Goal: Transaction & Acquisition: Download file/media

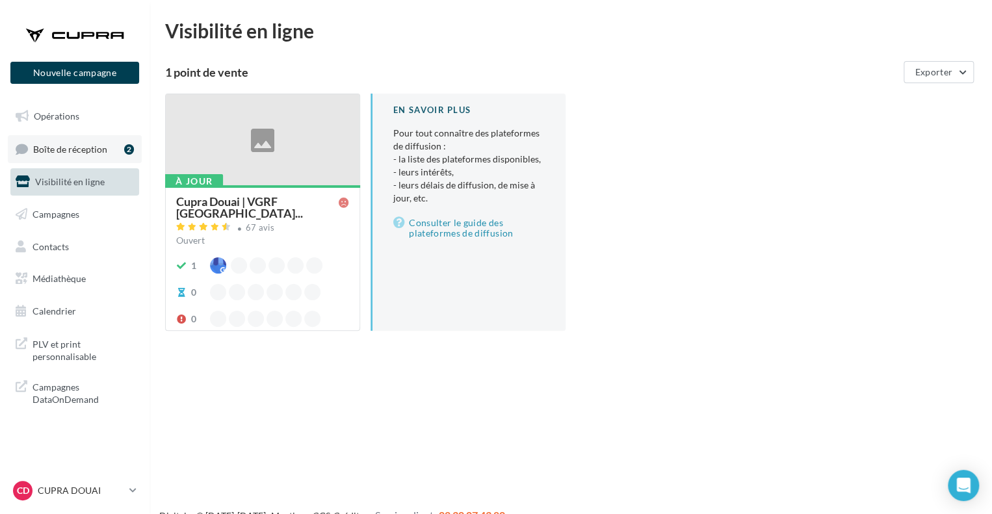
click at [84, 153] on span "Boîte de réception" at bounding box center [70, 148] width 74 height 11
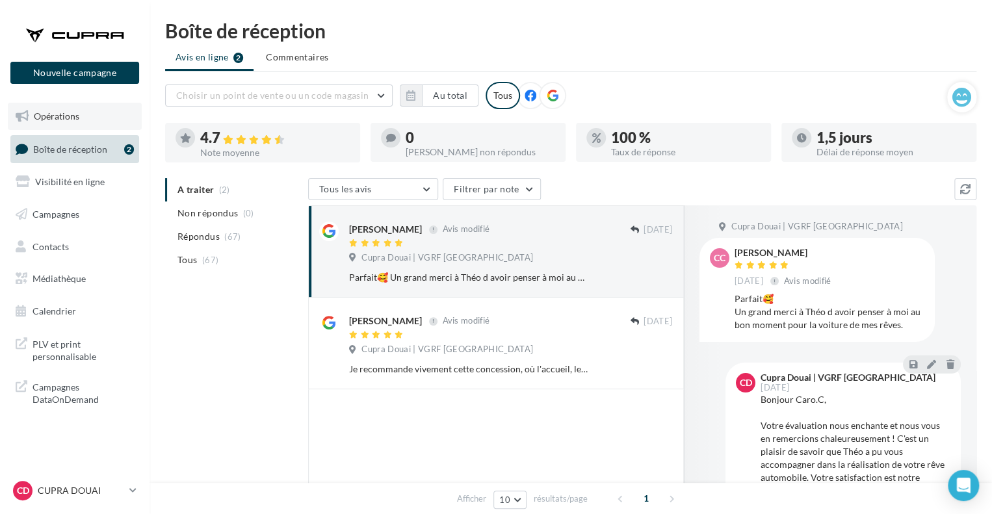
click at [79, 111] on link "Opérations" at bounding box center [75, 116] width 134 height 27
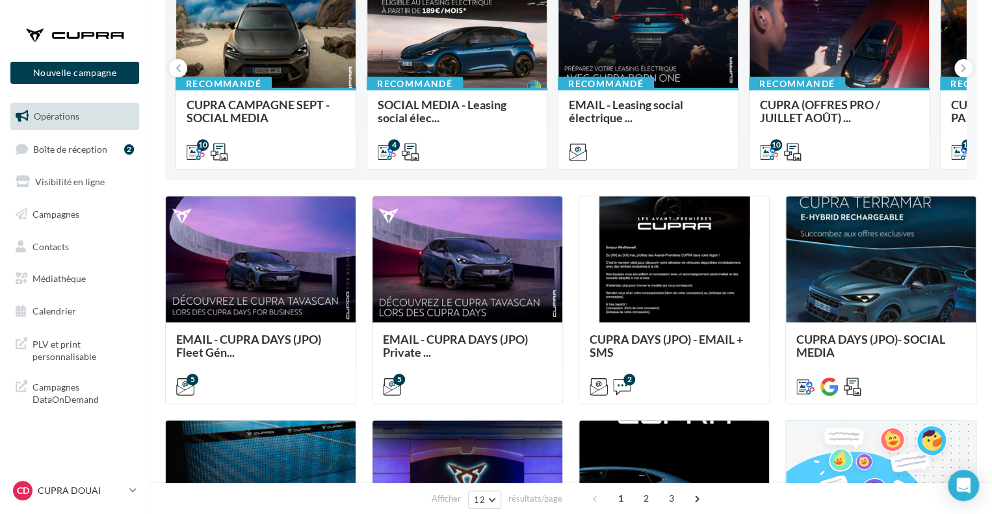
scroll to position [44, 0]
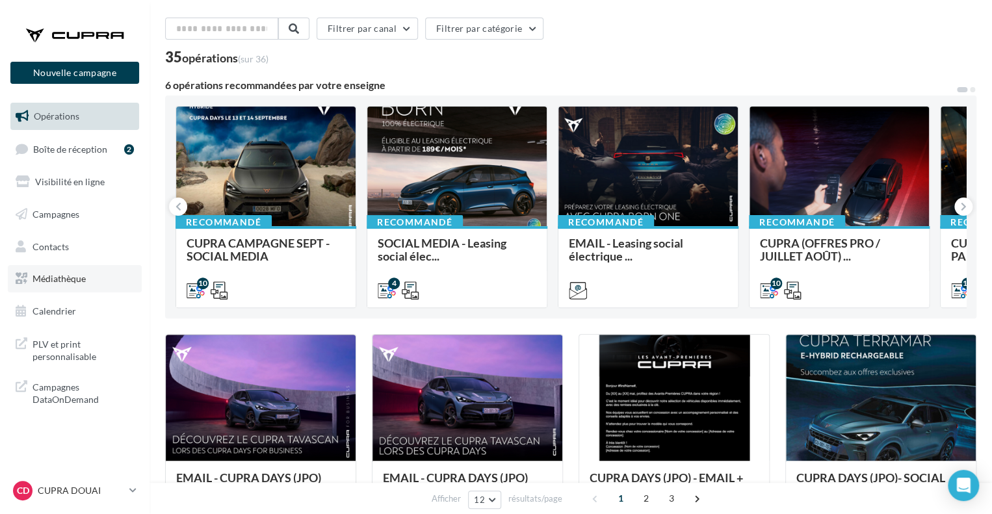
click at [74, 285] on link "Médiathèque" at bounding box center [75, 278] width 134 height 27
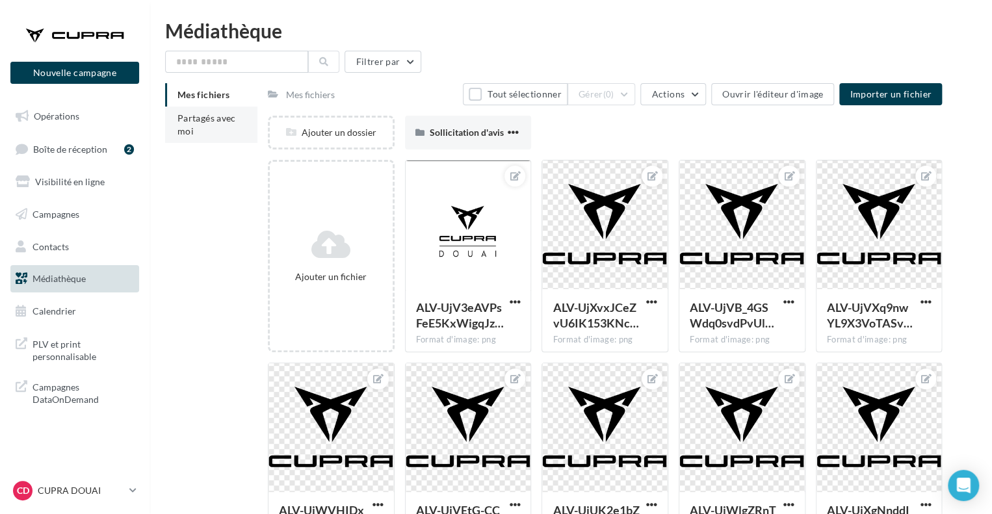
click at [229, 127] on li "Partagés avec moi" at bounding box center [211, 125] width 92 height 36
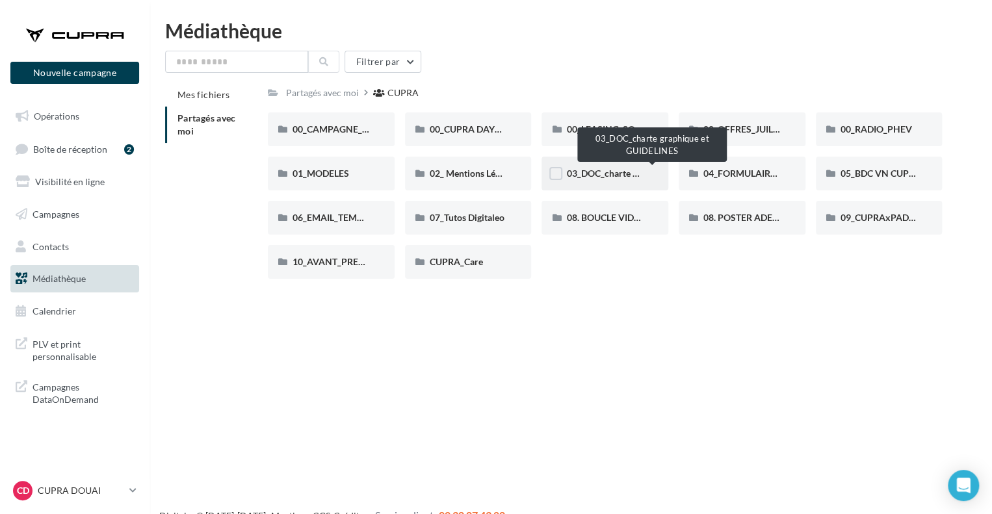
click at [608, 174] on span "03_DOC_charte graphique et GUIDELINES" at bounding box center [651, 173] width 170 height 11
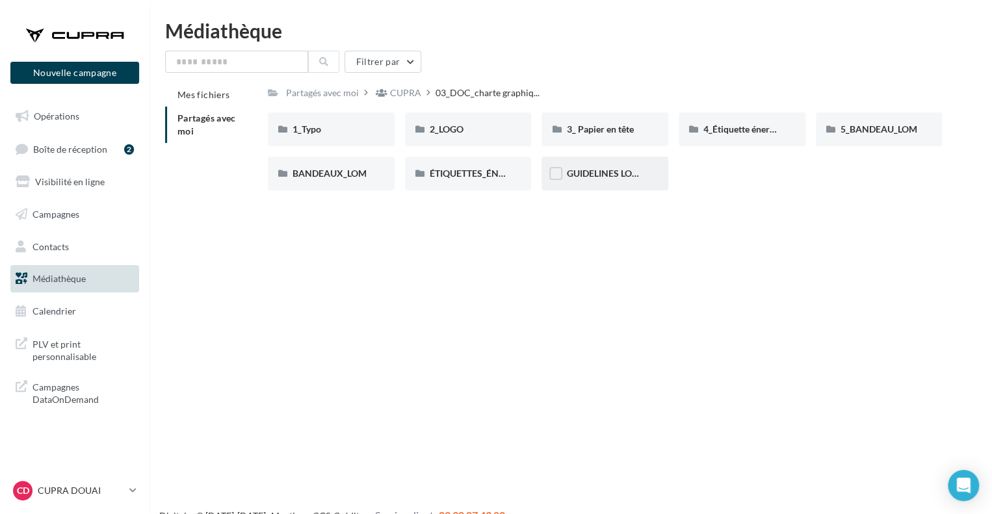
click at [593, 168] on span "GUIDELINES LOCALES" at bounding box center [612, 173] width 92 height 11
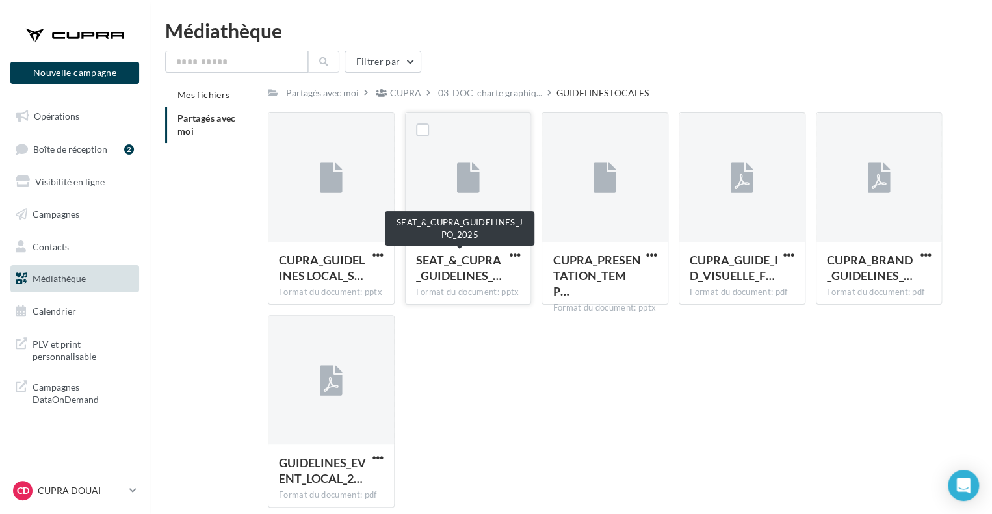
click at [456, 270] on span "SEAT_&_CUPRA_GUIDELINES_…" at bounding box center [459, 268] width 86 height 30
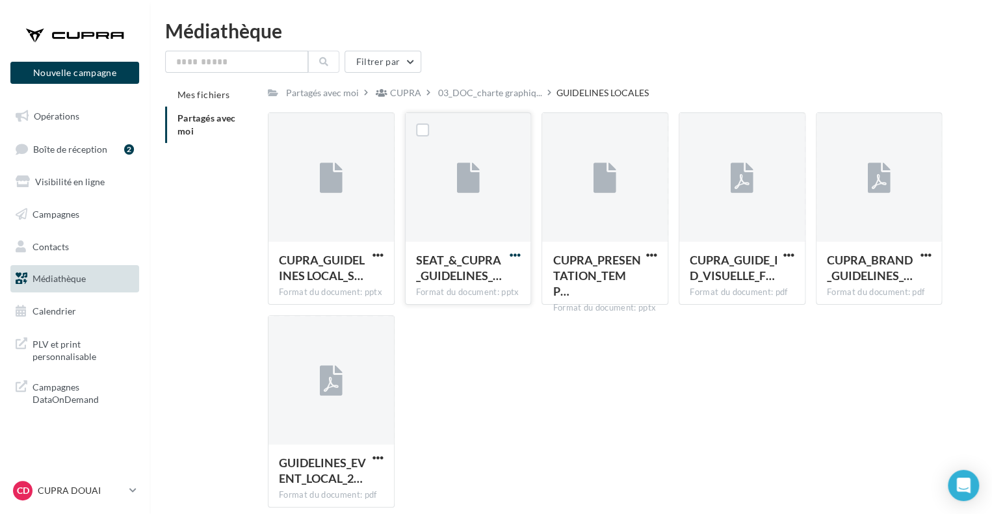
click at [512, 252] on span "button" at bounding box center [514, 255] width 11 height 11
click at [482, 275] on button "Télécharger" at bounding box center [458, 281] width 130 height 34
click at [374, 252] on span "button" at bounding box center [377, 255] width 11 height 11
click at [351, 287] on button "Télécharger" at bounding box center [321, 281] width 130 height 34
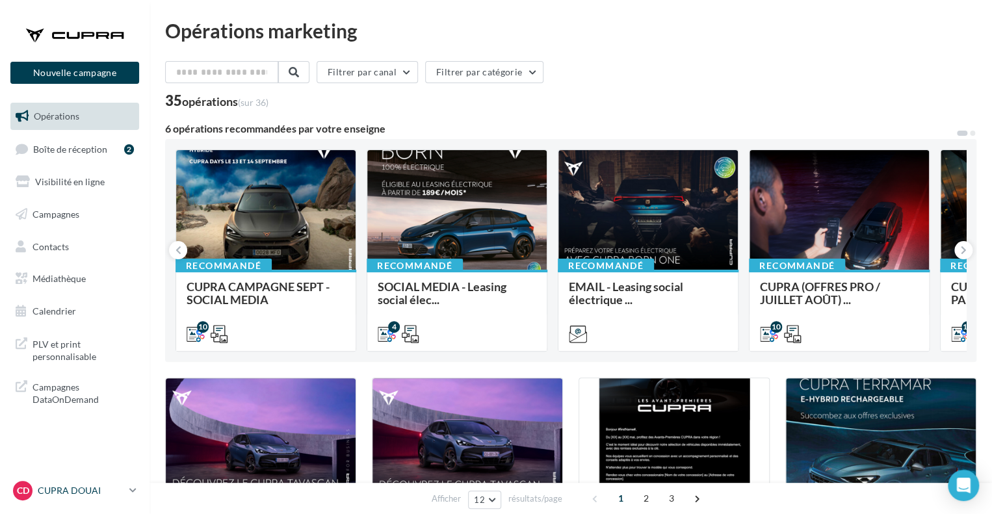
click at [107, 496] on p "CUPRA DOUAI" at bounding box center [81, 490] width 86 height 13
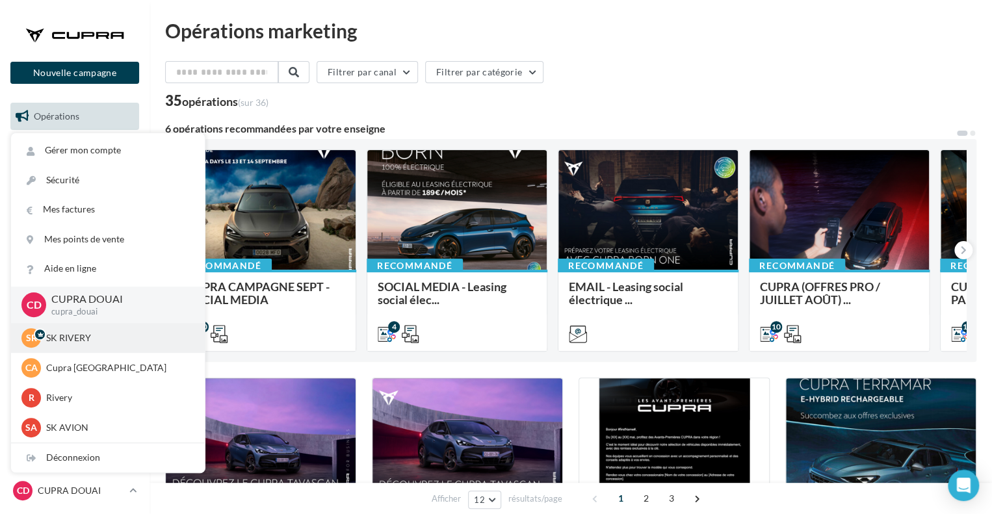
click at [105, 339] on p "SK RIVERY" at bounding box center [117, 337] width 143 height 13
